Goal: Task Accomplishment & Management: Manage account settings

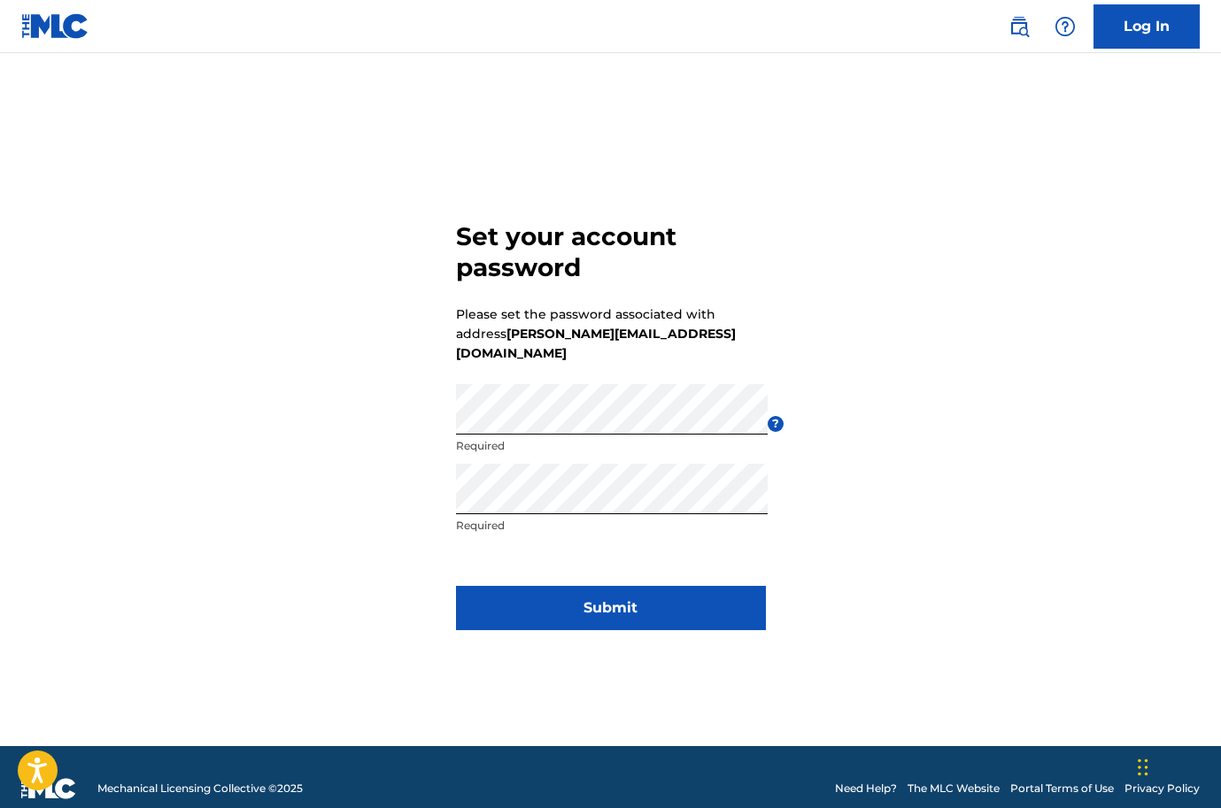
click at [623, 591] on button "Submit" at bounding box center [611, 608] width 310 height 44
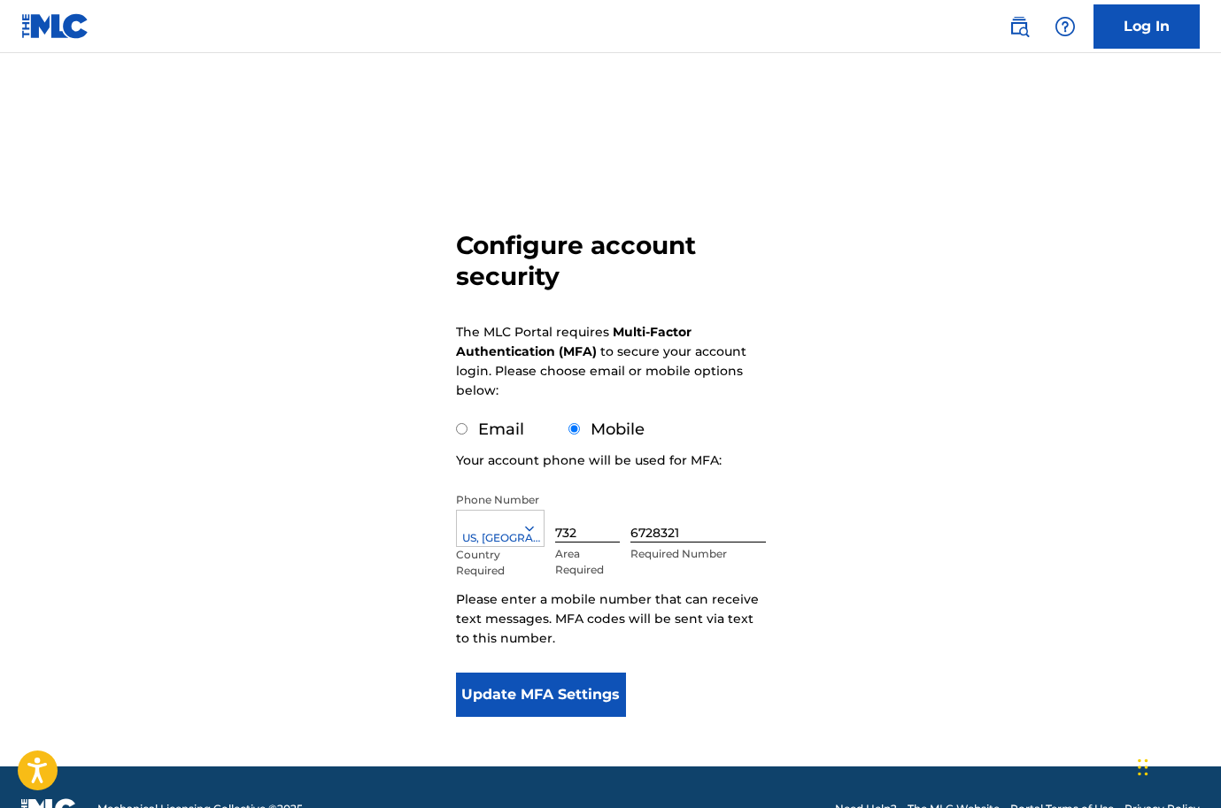
click at [555, 692] on button "Update MFA Settings" at bounding box center [541, 695] width 171 height 44
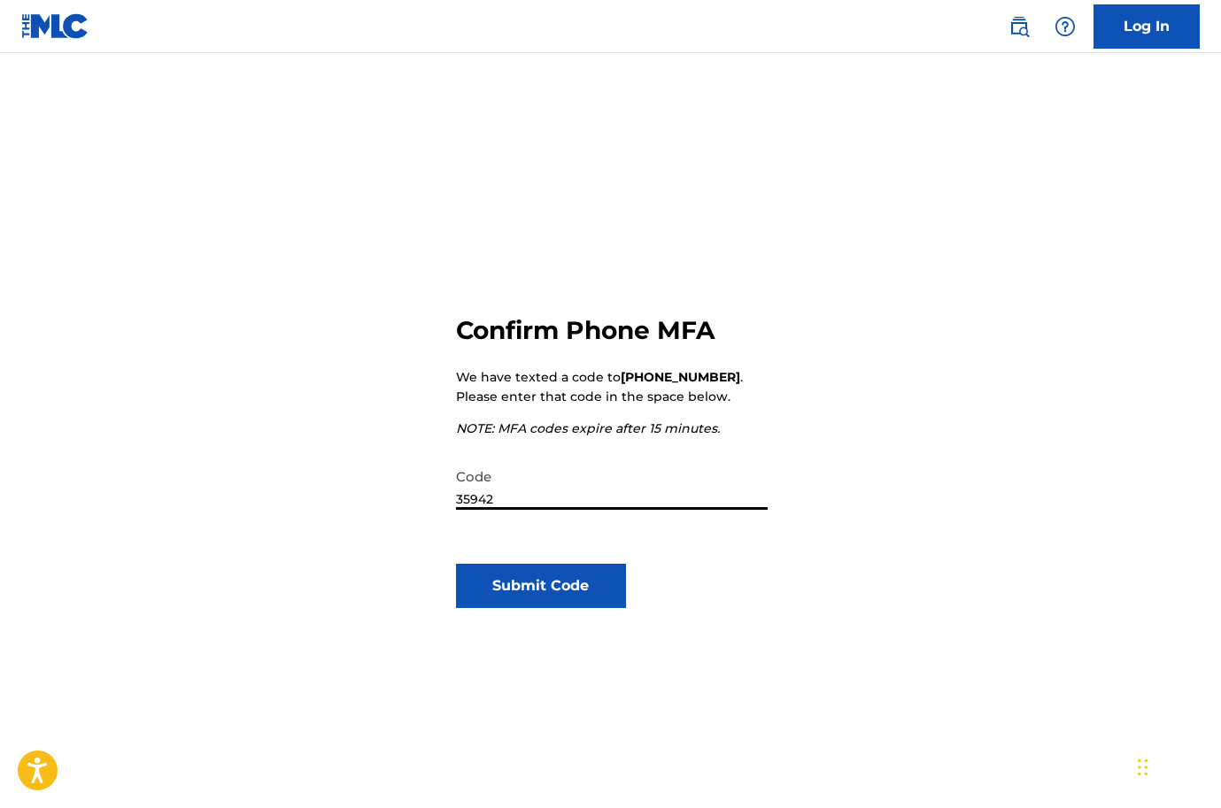
type input "359427"
click at [540, 586] on button "Submit Code" at bounding box center [541, 586] width 171 height 44
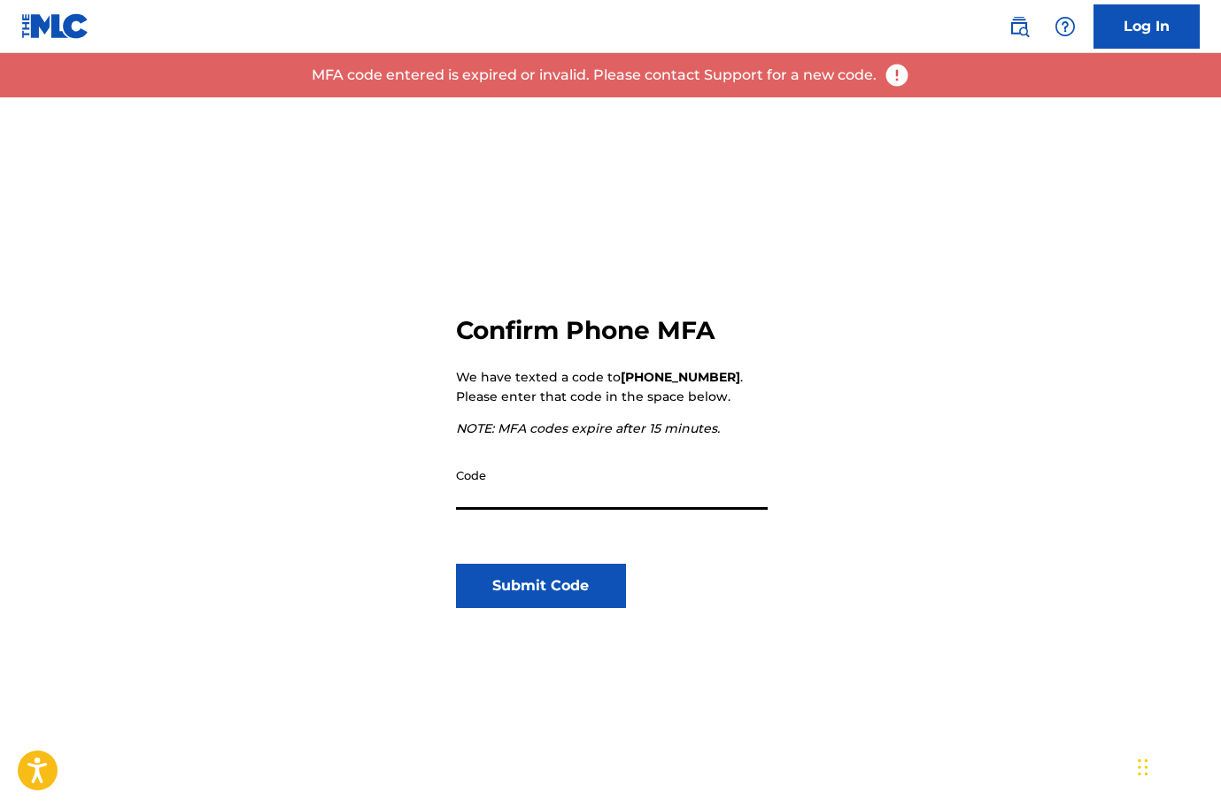
scroll to position [23, 0]
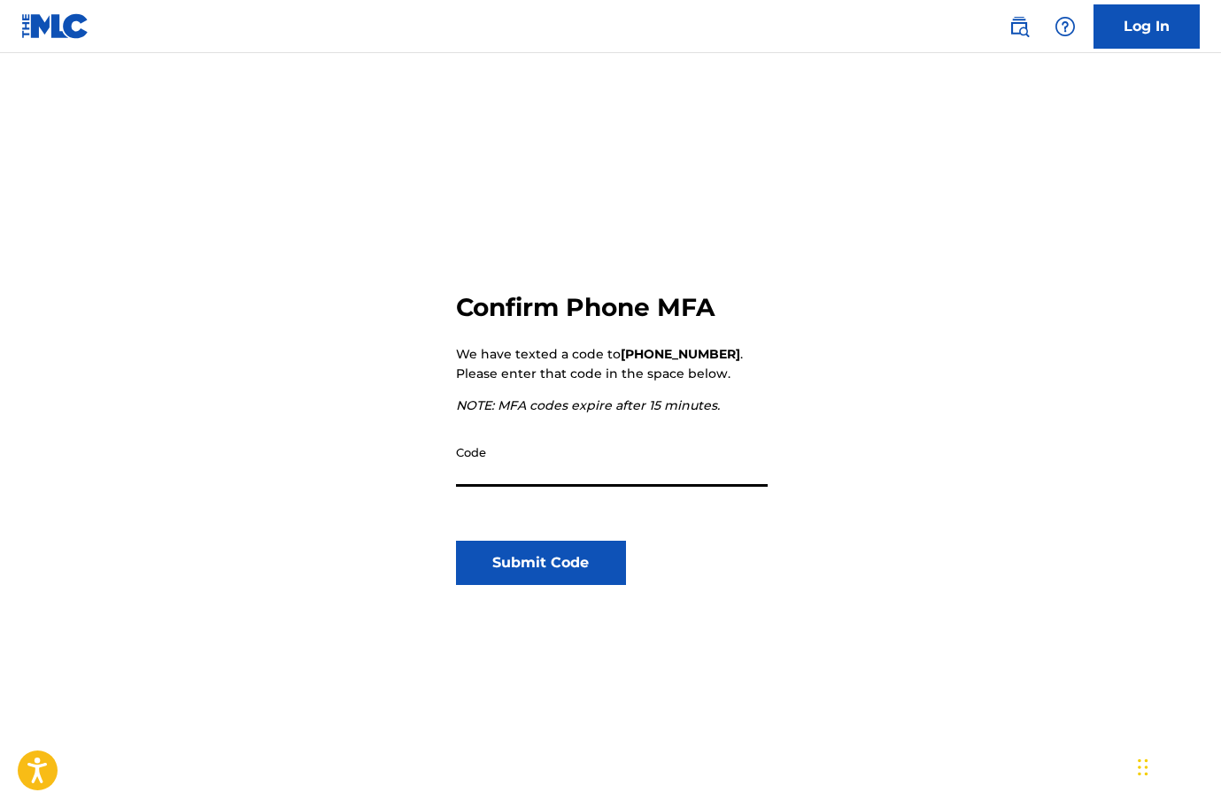
click at [631, 465] on input "Code" at bounding box center [612, 462] width 312 height 50
type input "359437"
click at [550, 559] on button "Submit Code" at bounding box center [541, 563] width 171 height 44
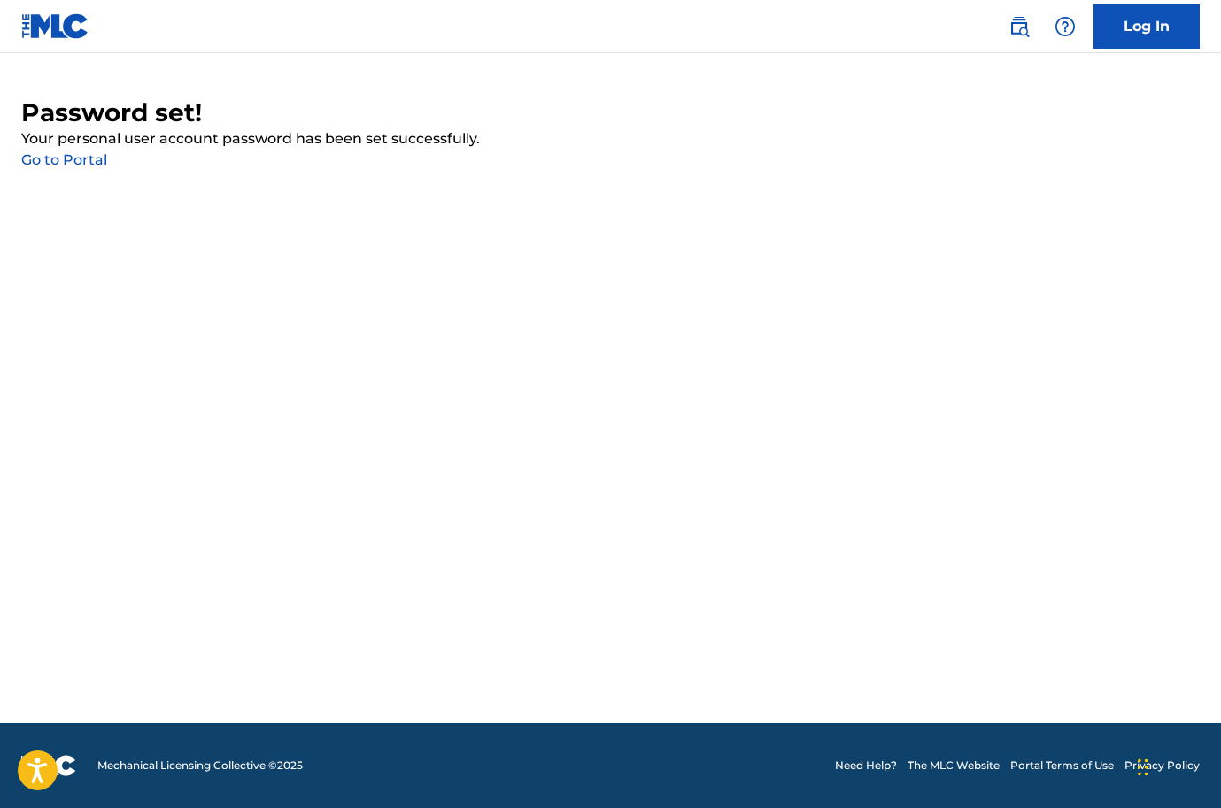
click at [83, 160] on link "Go to Portal" at bounding box center [64, 159] width 86 height 17
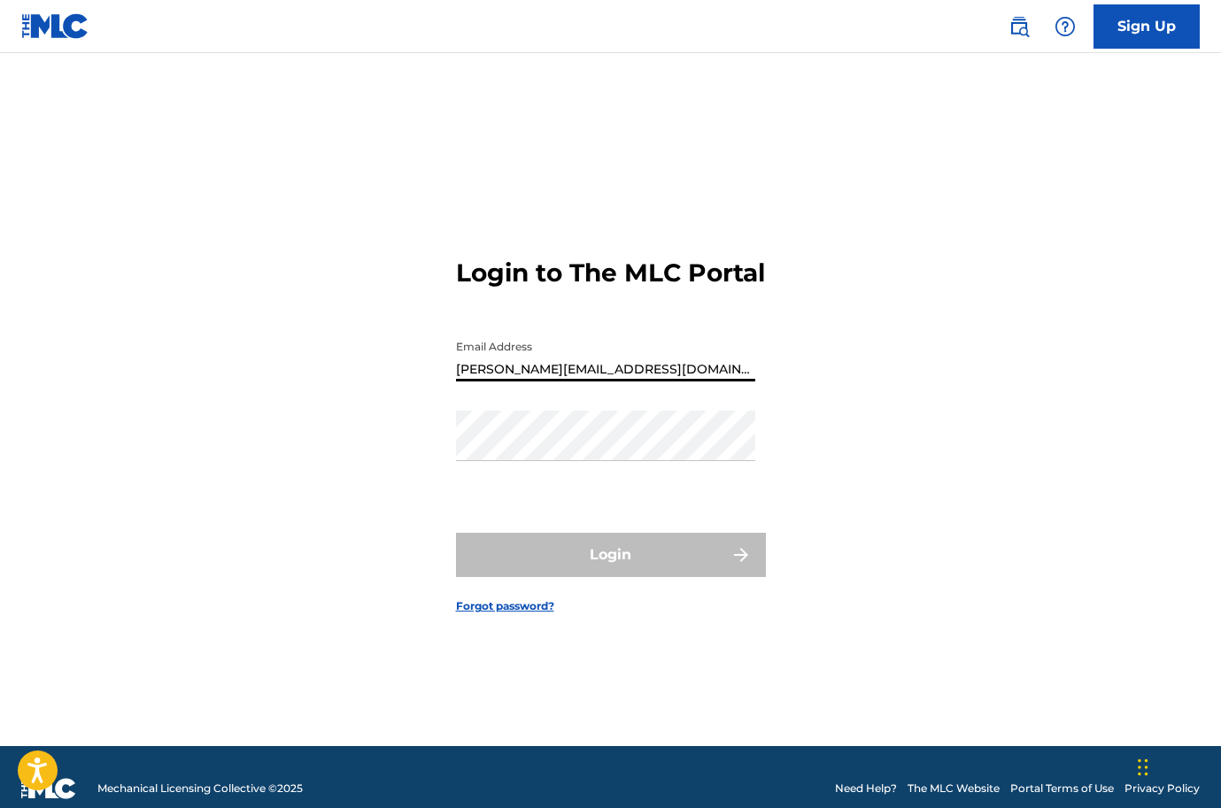
type input "[PERSON_NAME][EMAIL_ADDRESS][DOMAIN_NAME]"
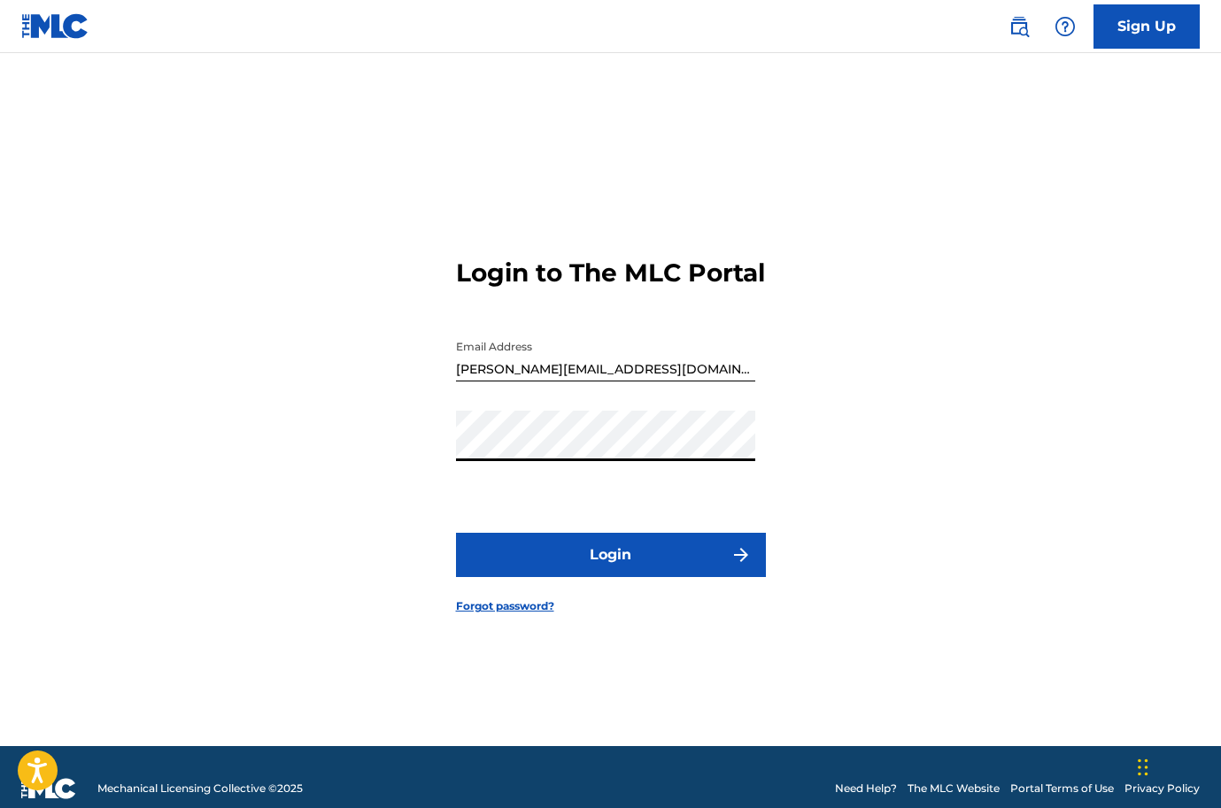
click at [598, 571] on button "Login" at bounding box center [611, 555] width 310 height 44
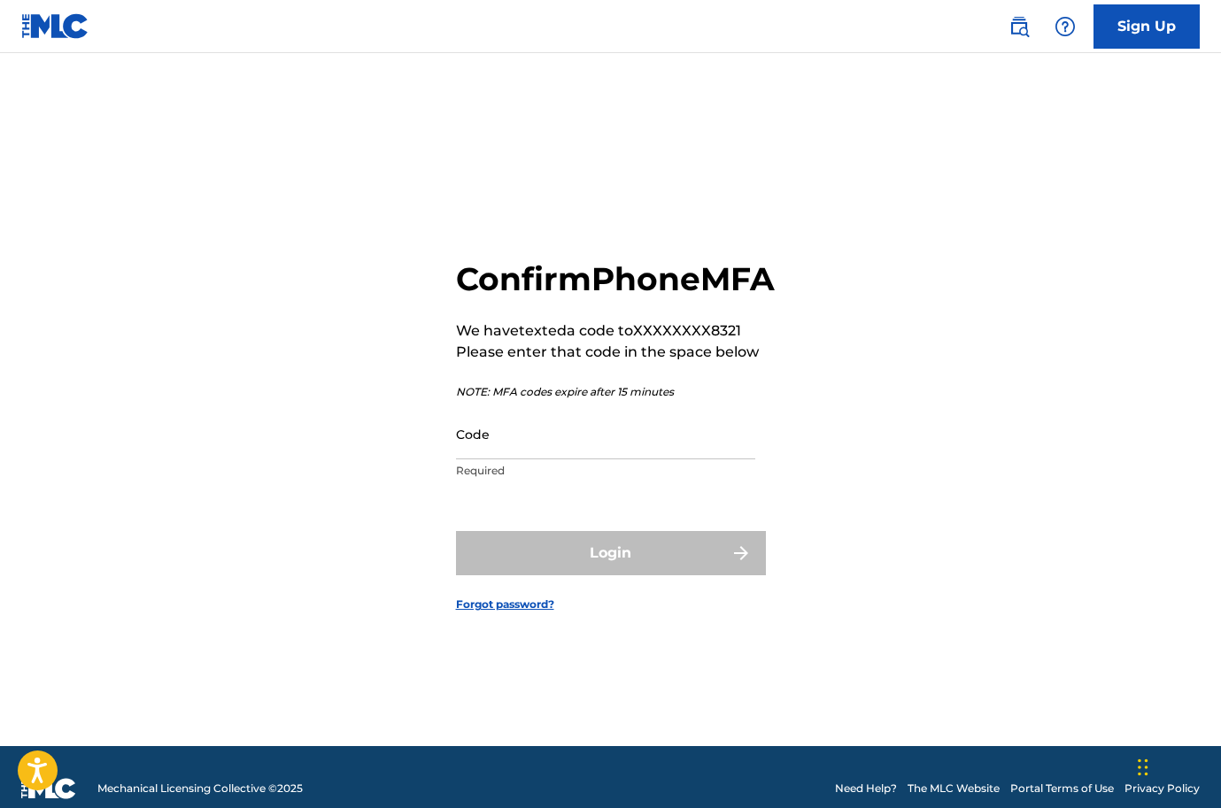
click at [592, 460] on input "Code" at bounding box center [605, 434] width 299 height 50
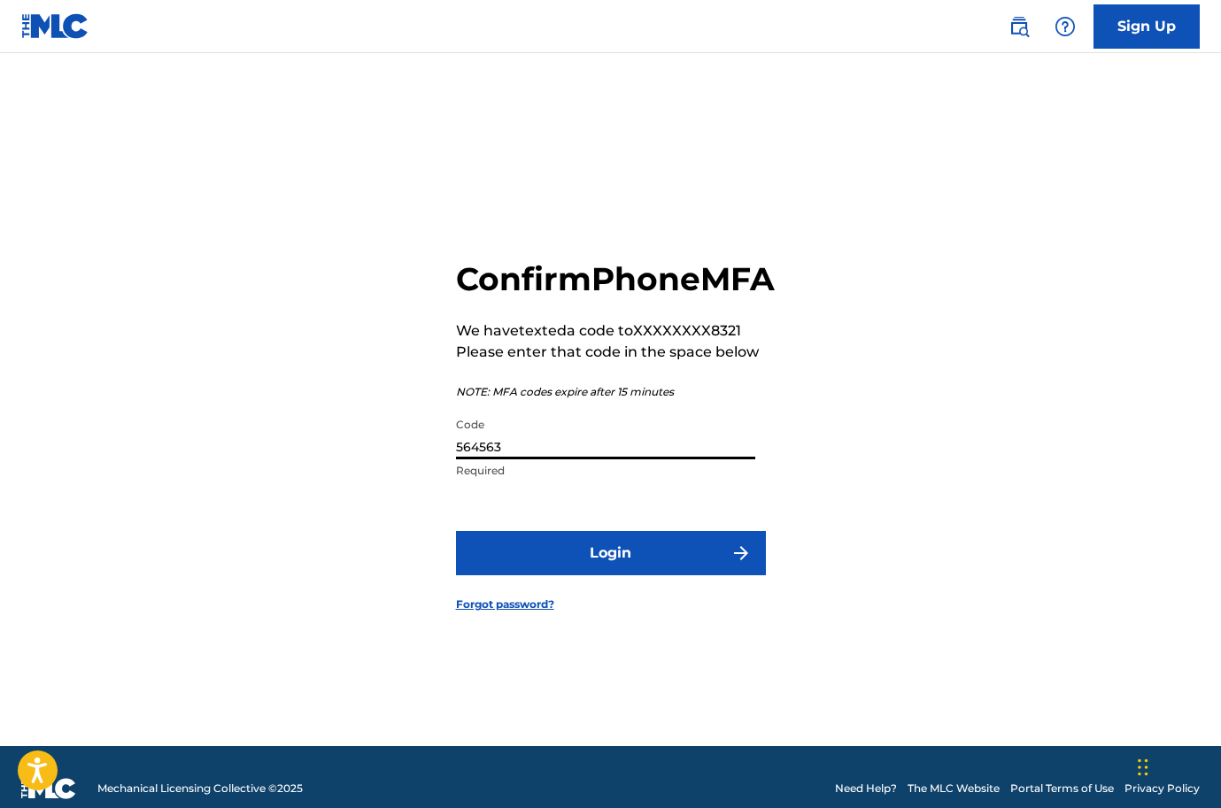
type input "564563"
click at [610, 573] on button "Login" at bounding box center [611, 553] width 310 height 44
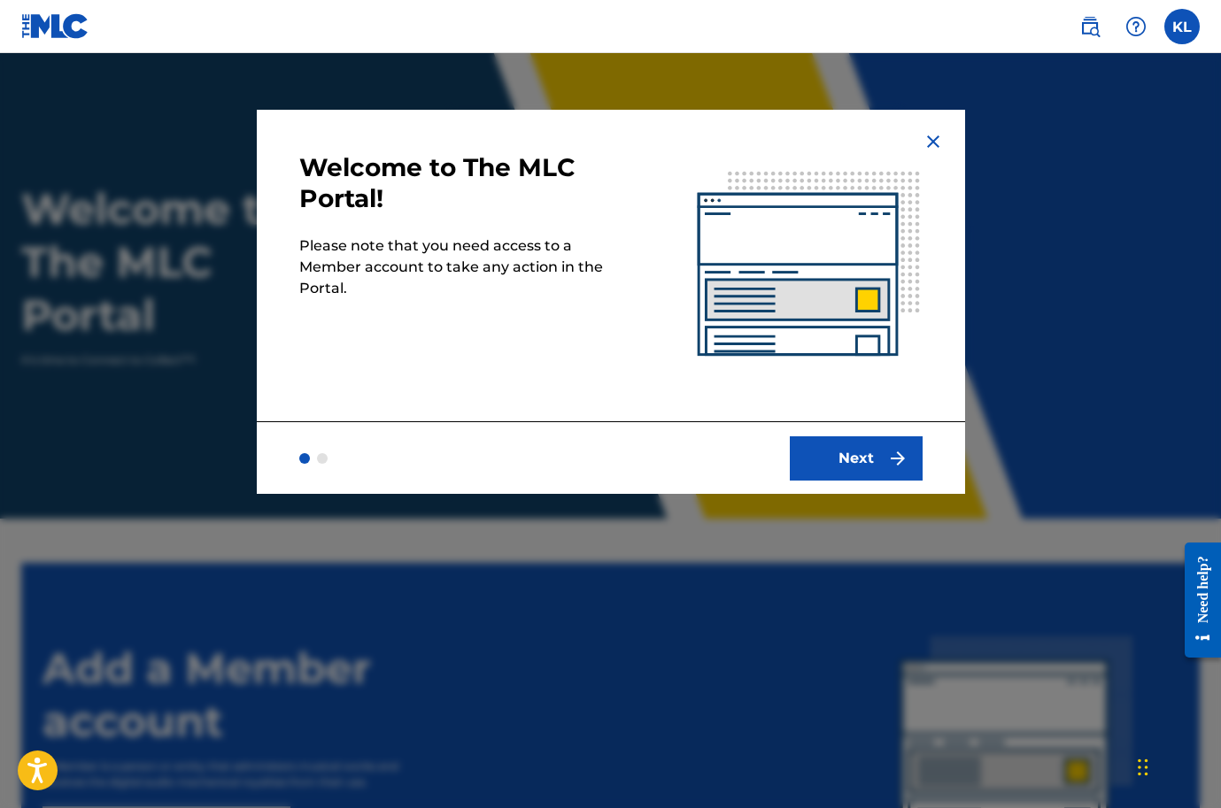
click at [856, 455] on button "Next" at bounding box center [856, 459] width 133 height 44
